Goal: Information Seeking & Learning: Learn about a topic

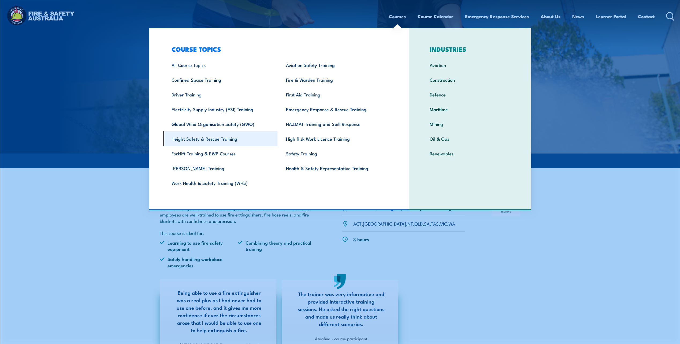
click at [219, 141] on link "Height Safety & Rescue Training" at bounding box center [220, 138] width 115 height 15
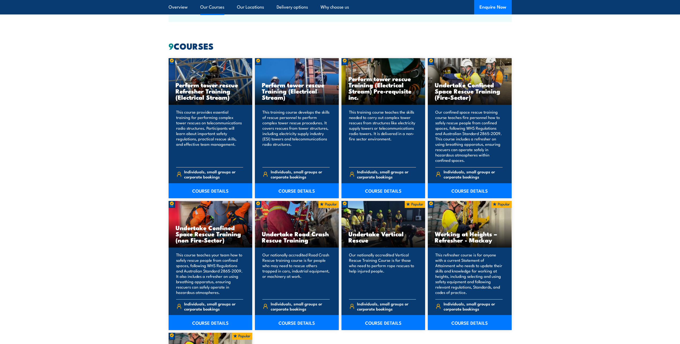
scroll to position [429, 0]
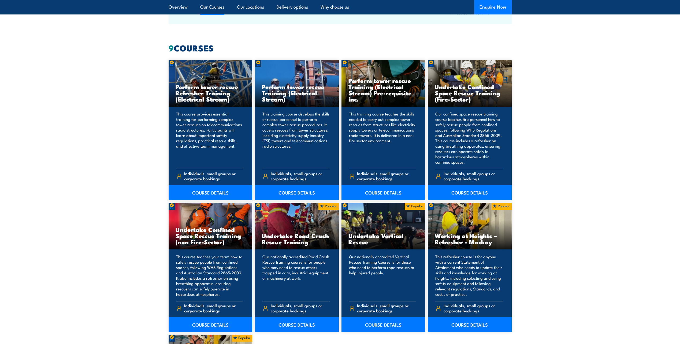
click at [212, 7] on link "Our Courses" at bounding box center [212, 7] width 24 height 14
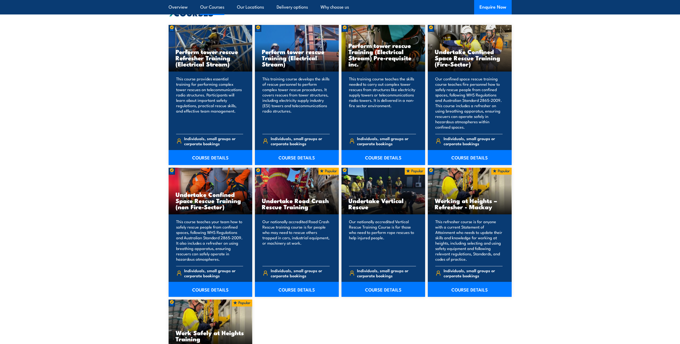
scroll to position [473, 0]
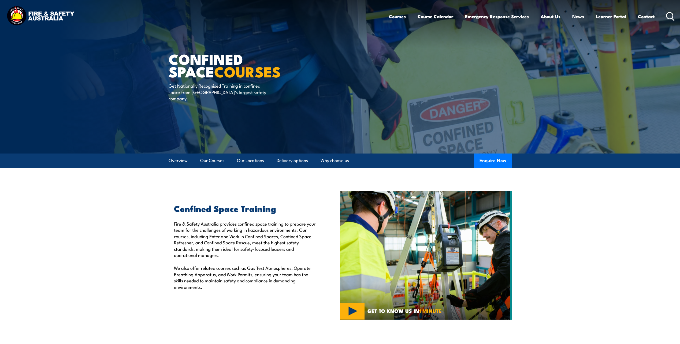
click at [670, 15] on icon at bounding box center [670, 16] width 9 height 9
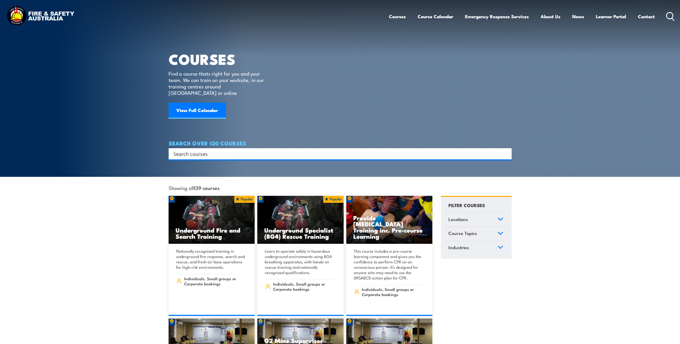
click at [185, 150] on input "Search input" at bounding box center [337, 154] width 327 height 8
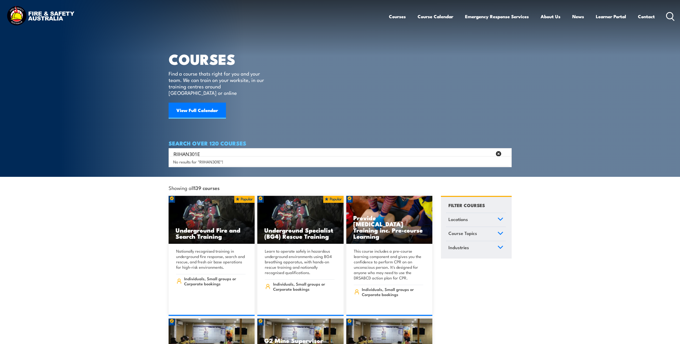
type input "RIIHAN301E"
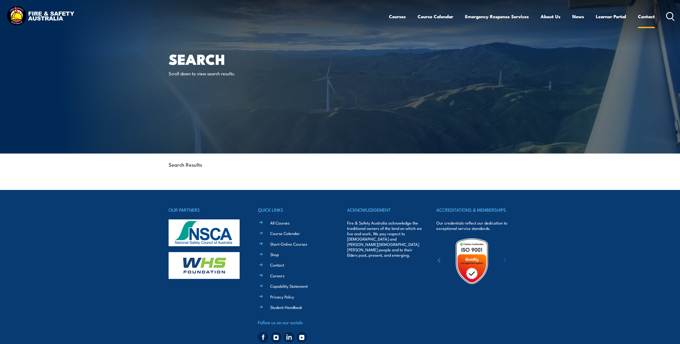
click at [643, 16] on link "Contact" at bounding box center [646, 16] width 17 height 14
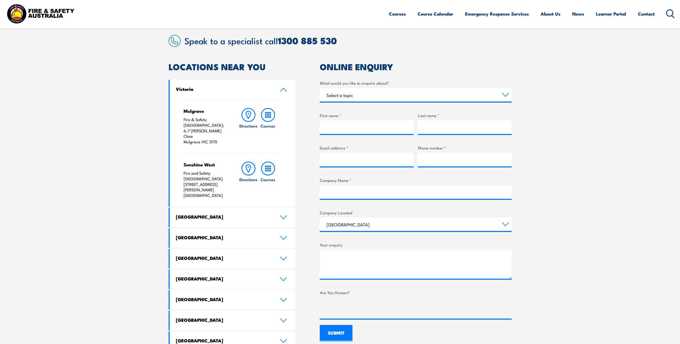
scroll to position [134, 0]
click at [285, 235] on icon at bounding box center [283, 237] width 7 height 4
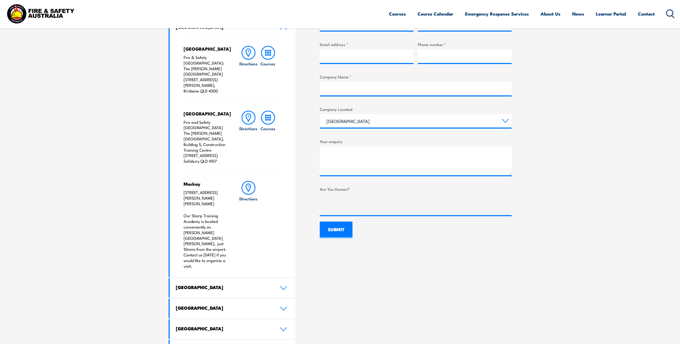
scroll to position [241, 0]
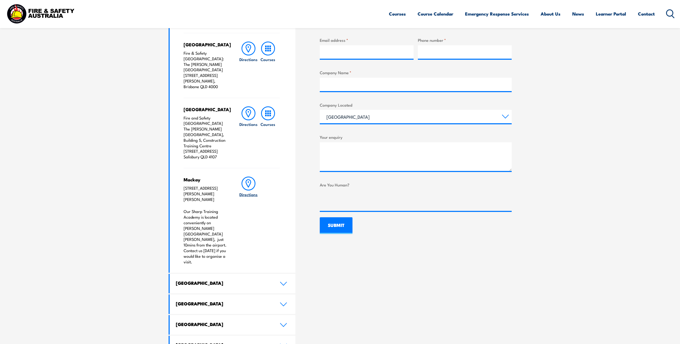
click at [249, 180] on icon at bounding box center [248, 184] width 5 height 8
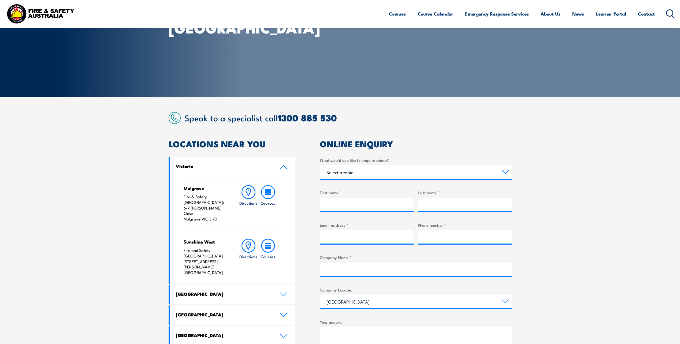
scroll to position [54, 0]
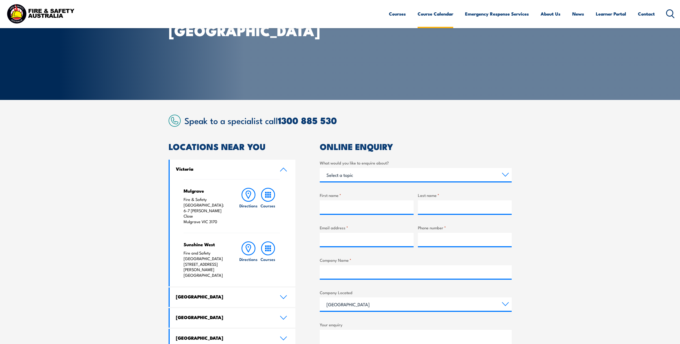
click at [431, 15] on link "Course Calendar" at bounding box center [436, 14] width 36 height 14
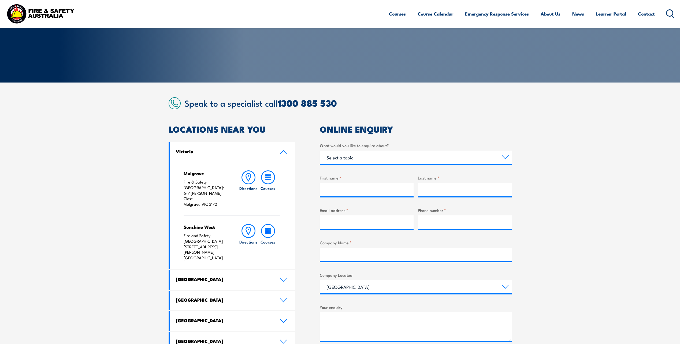
scroll to position [80, 0]
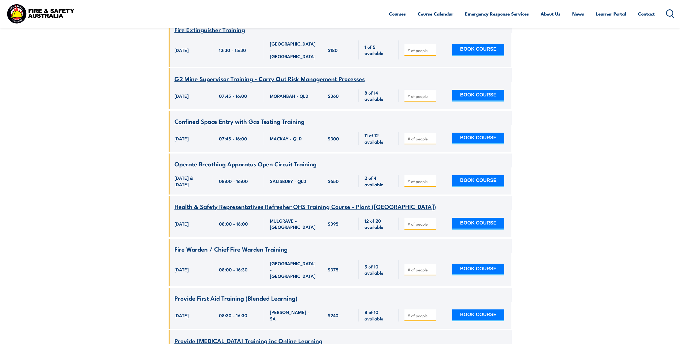
scroll to position [617, 0]
